Goal: Task Accomplishment & Management: Manage account settings

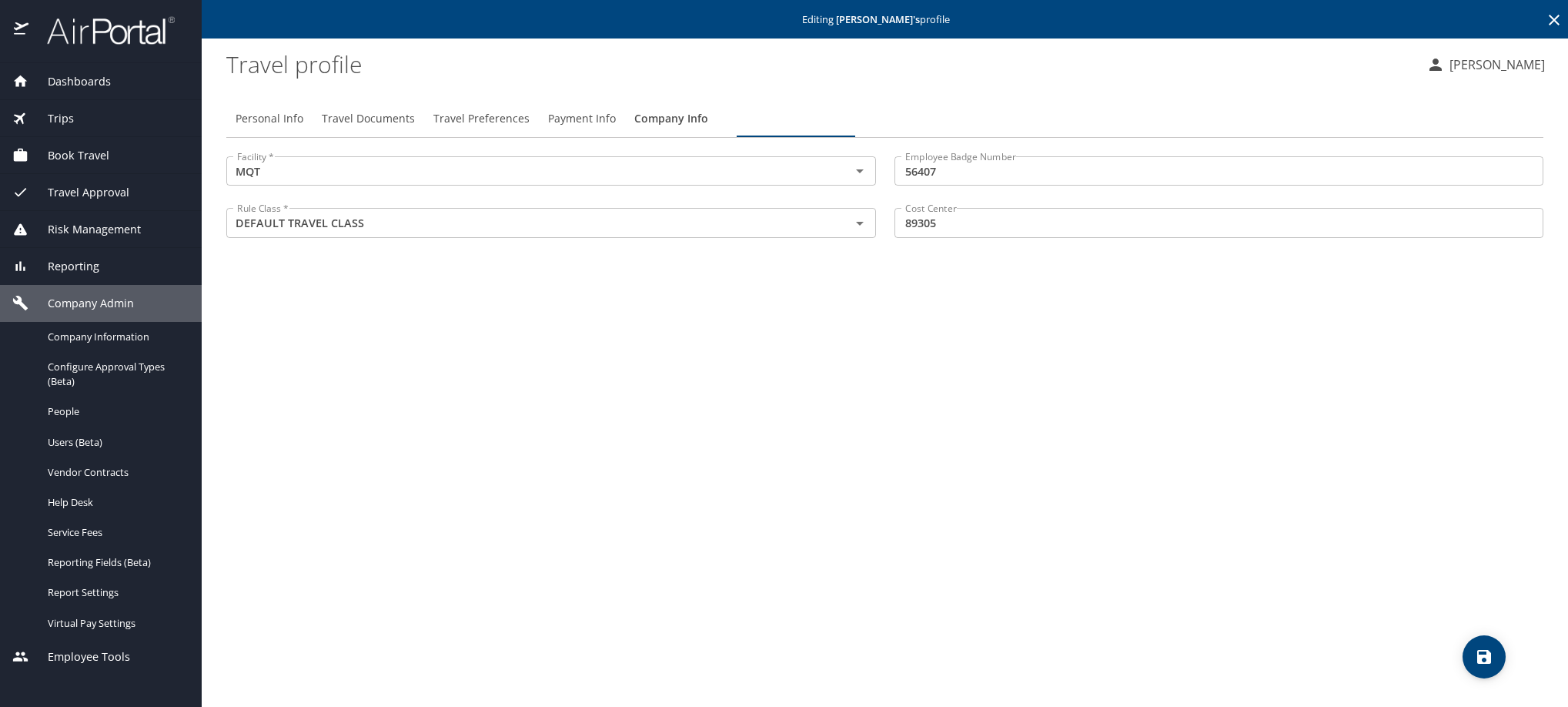
click at [1558, 29] on icon at bounding box center [1554, 19] width 18 height 18
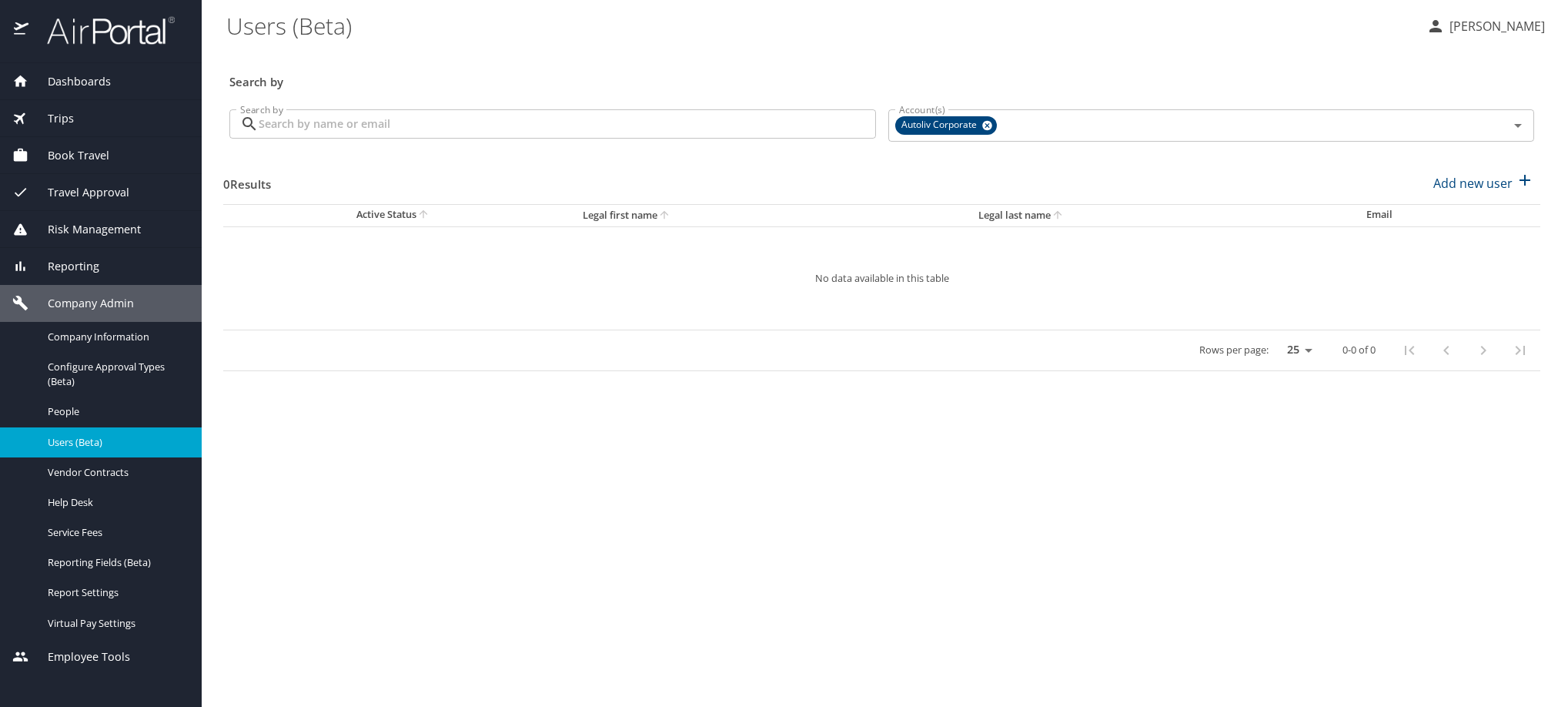
click at [407, 132] on input "Search by" at bounding box center [567, 124] width 617 height 29
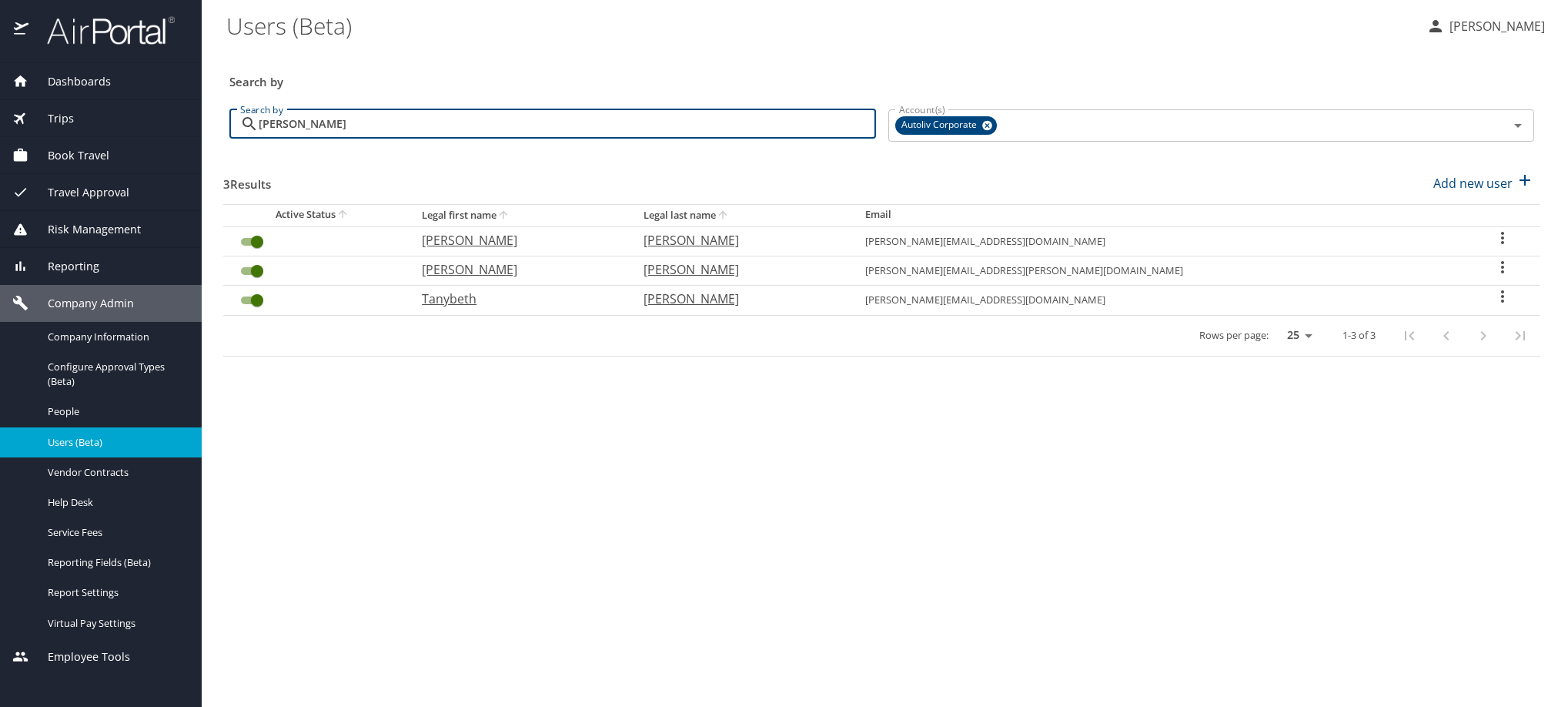
type input "[PERSON_NAME]"
click at [1496, 276] on icon "User Search Table" at bounding box center [1502, 267] width 18 height 18
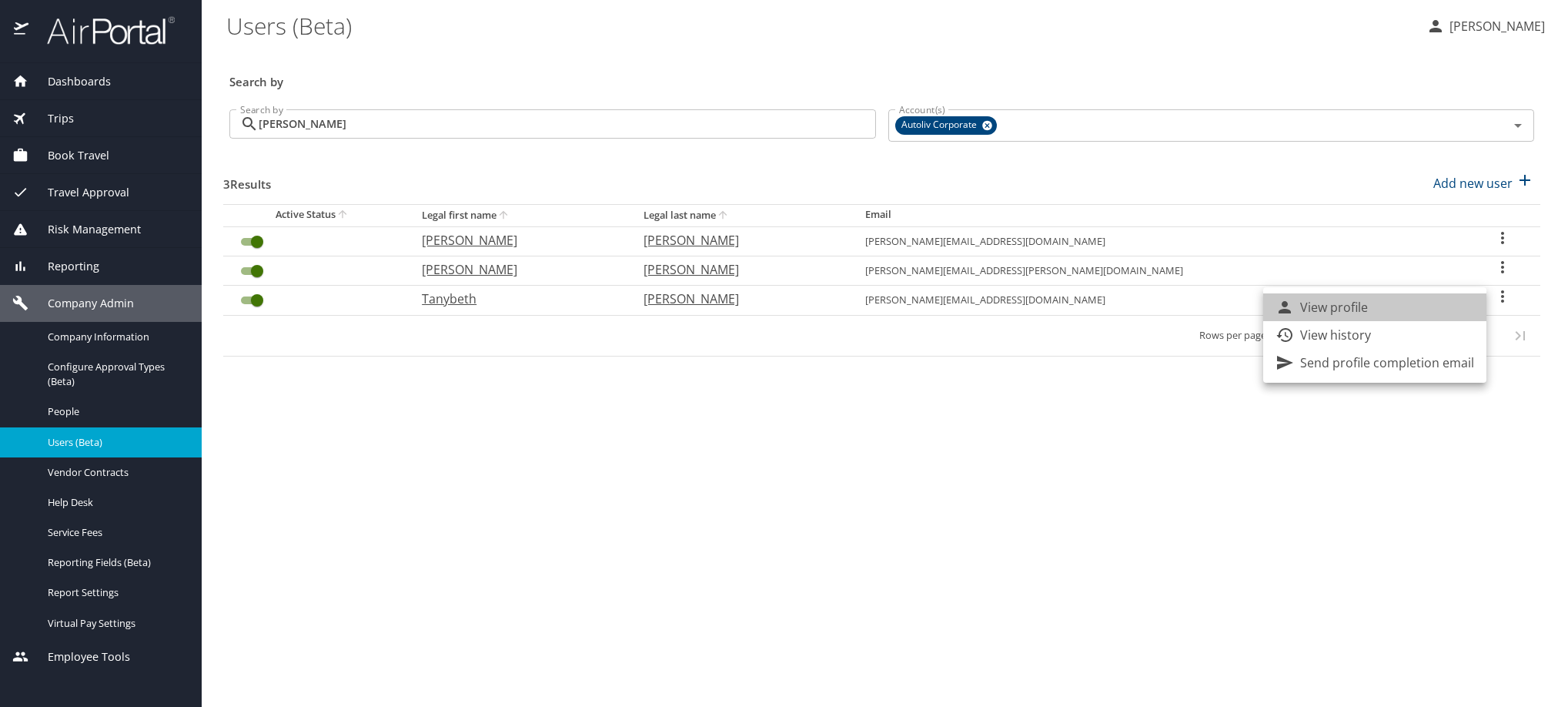
click at [1471, 309] on li "View profile" at bounding box center [1375, 307] width 223 height 28
select select "US"
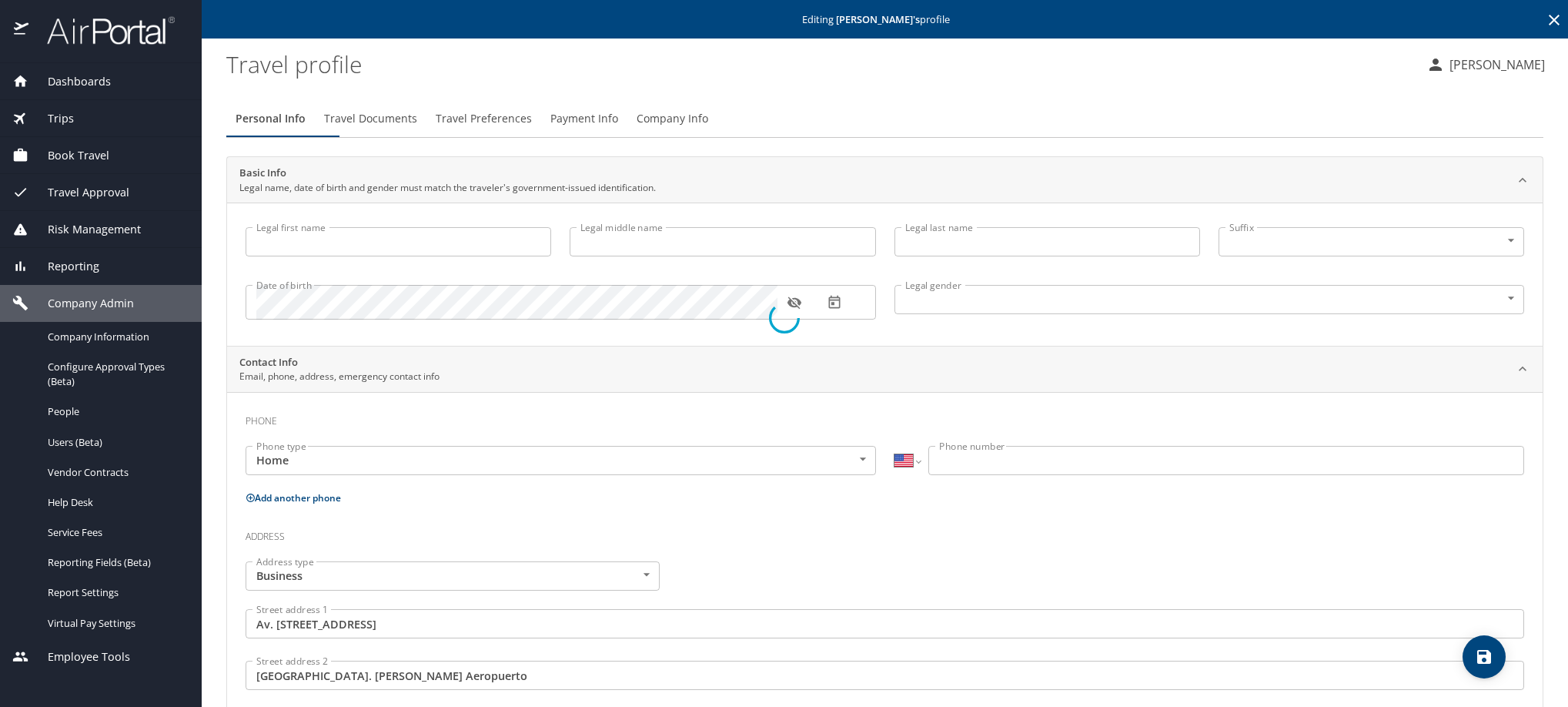
type input "[PERSON_NAME]"
type input "[DEMOGRAPHIC_DATA]"
type input "[PERSON_NAME]"
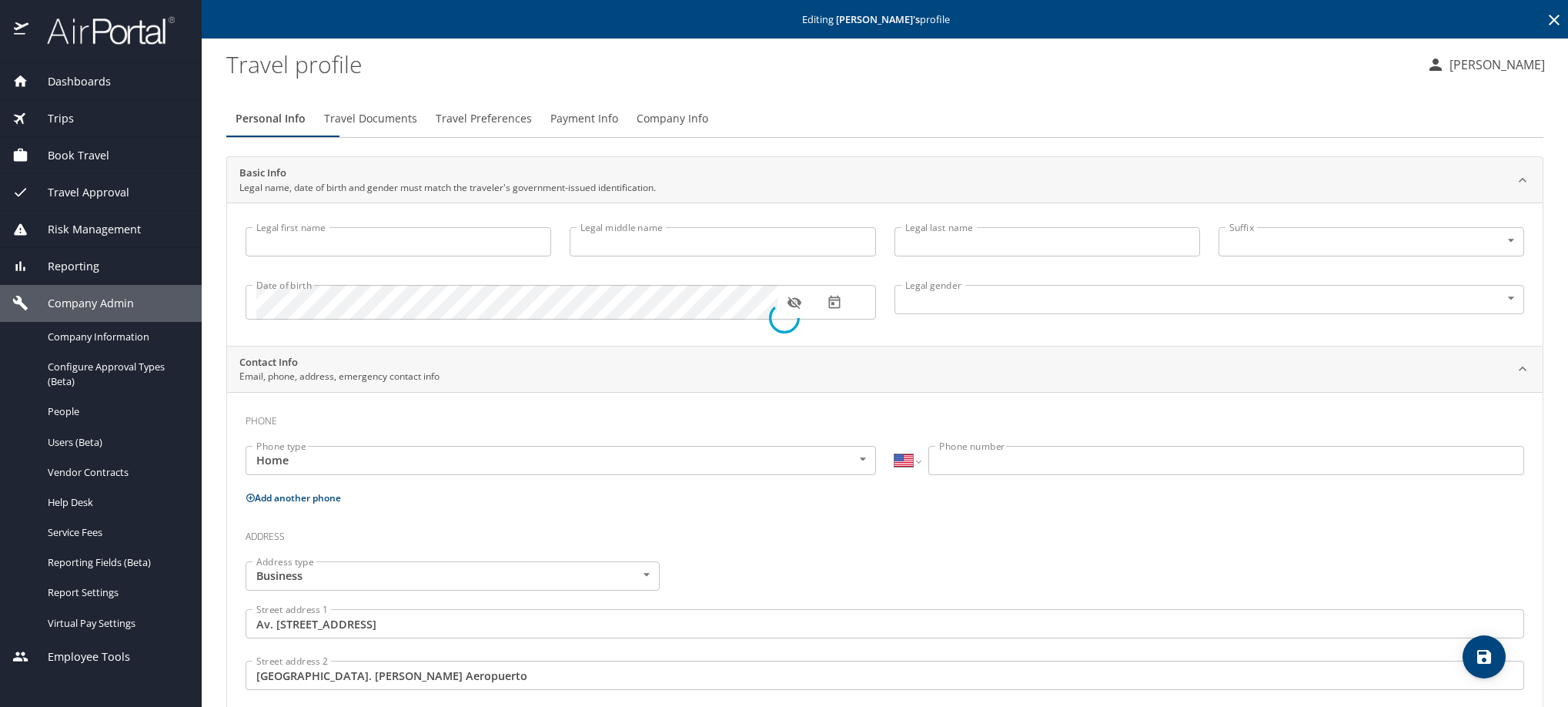
type input "[PERSON_NAME]"
select select "MX"
type input "[PHONE_NUMBER]"
type input "[EMAIL_ADDRESS][DOMAIN_NAME]"
type input "[GEOGRAPHIC_DATA]"
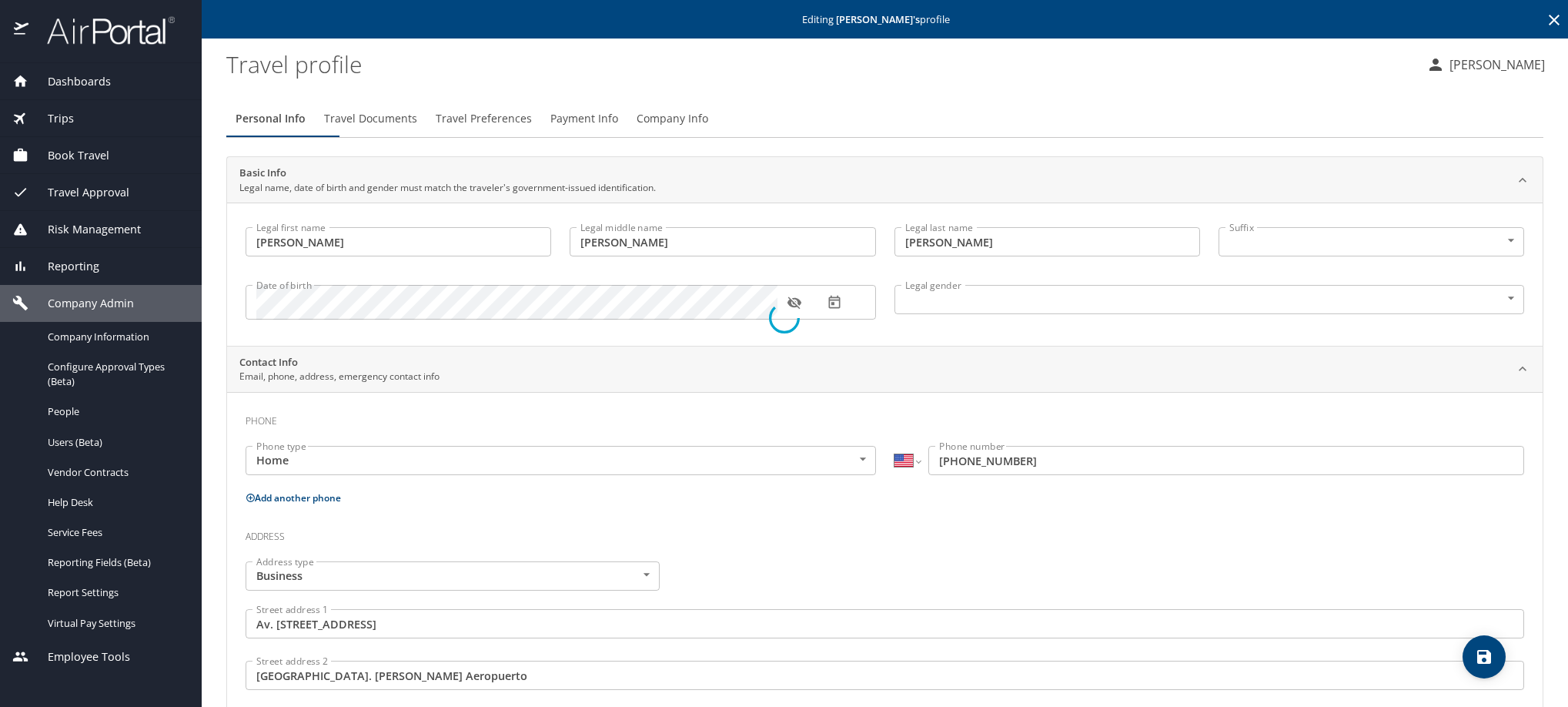
select select "MX"
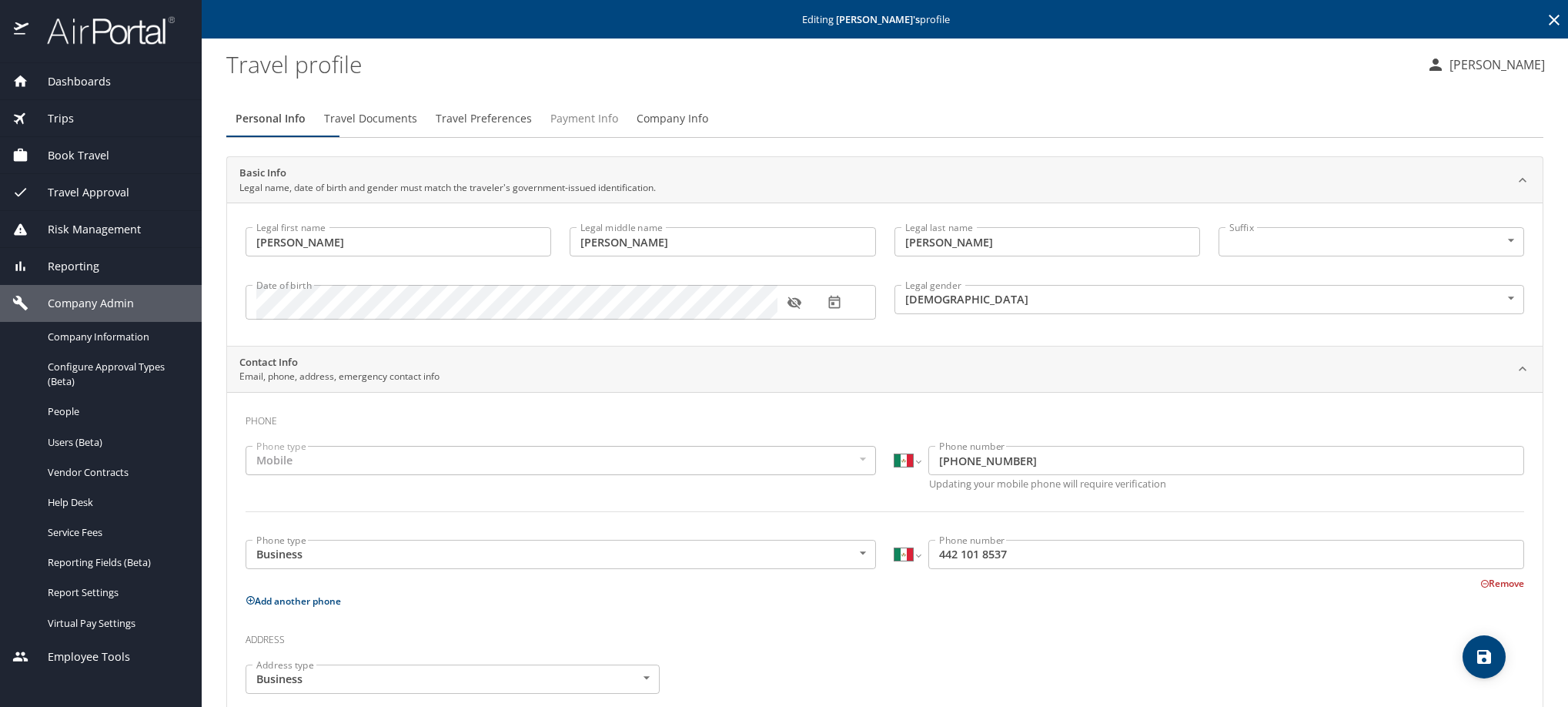
click at [618, 129] on span "Payment Info" at bounding box center [584, 119] width 67 height 19
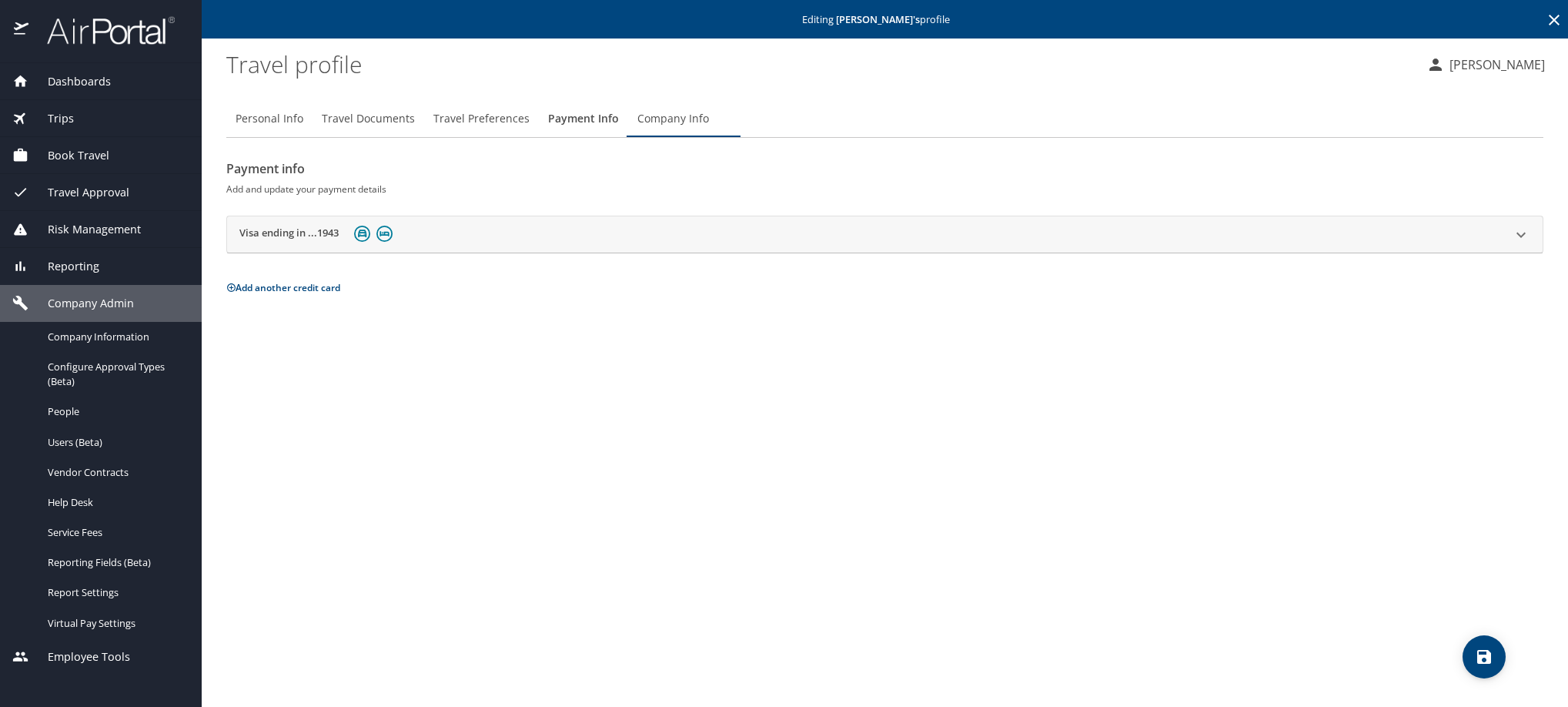
click at [301, 244] on h2 "Visa ending in ...1943" at bounding box center [289, 234] width 99 height 18
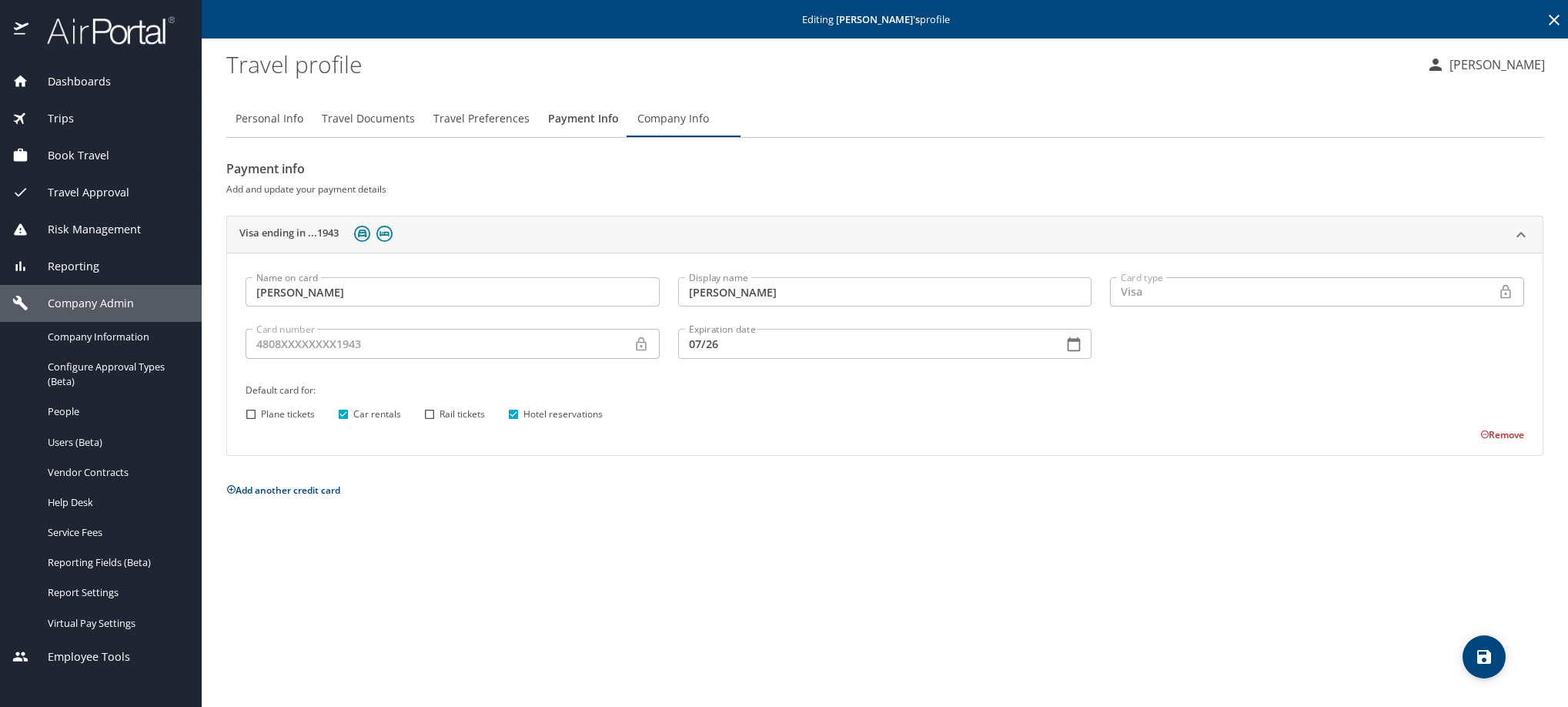
click at [1552, 18] on icon at bounding box center [1554, 19] width 18 height 18
